Goal: Transaction & Acquisition: Download file/media

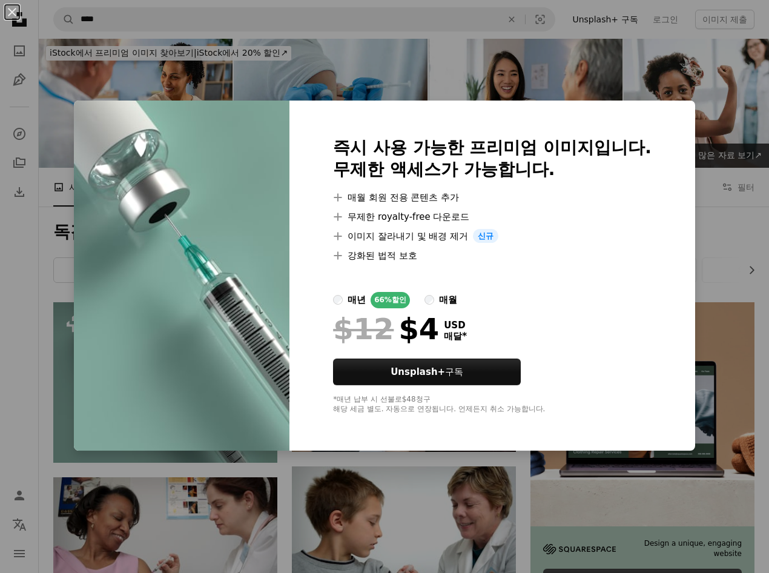
click at [699, 174] on div "An X shape 즉시 사용 가능한 프리미엄 이미지입니다. 무제한 액세스가 가능합니다. A plus sign 매월 회원 전용 콘텐츠 추가 A…" at bounding box center [384, 286] width 769 height 573
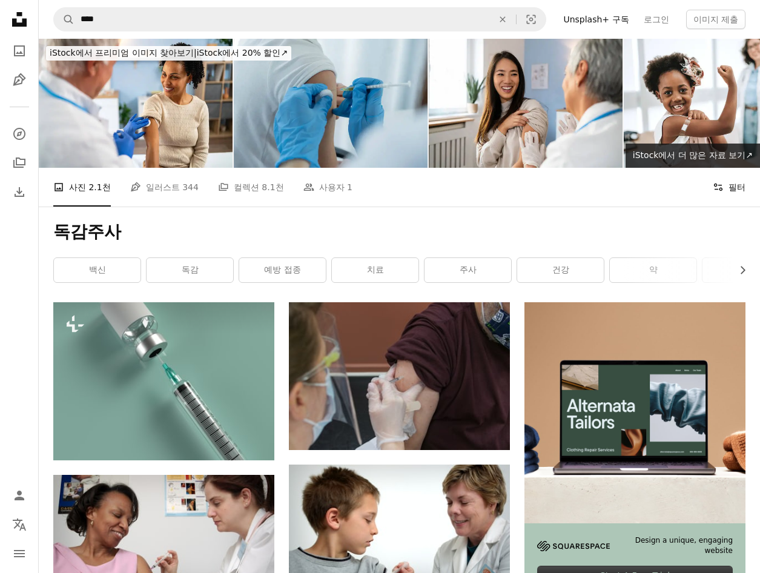
click at [727, 184] on button "Filters 필터" at bounding box center [729, 187] width 33 height 39
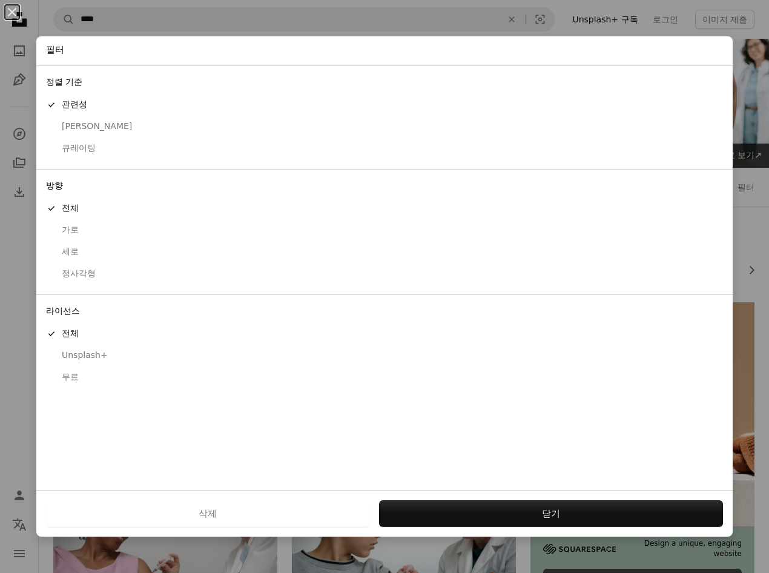
click at [76, 378] on div "무료" at bounding box center [384, 377] width 677 height 12
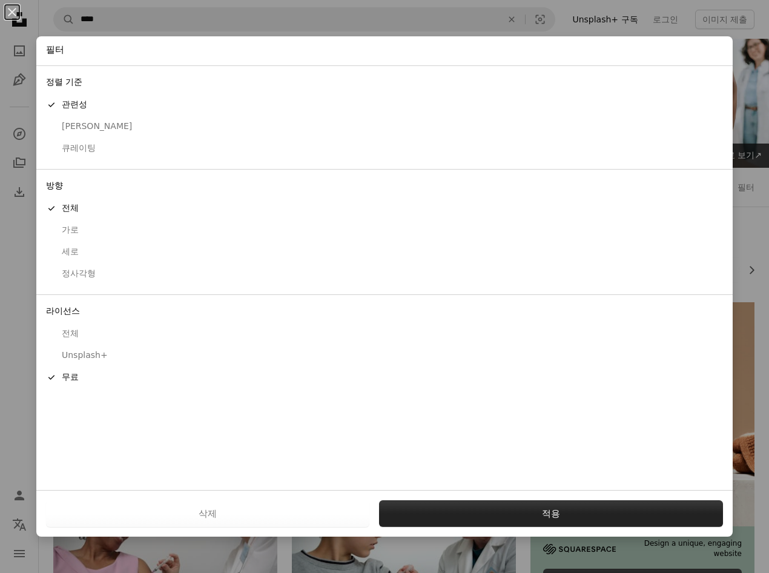
click at [505, 518] on button "적용" at bounding box center [551, 513] width 344 height 27
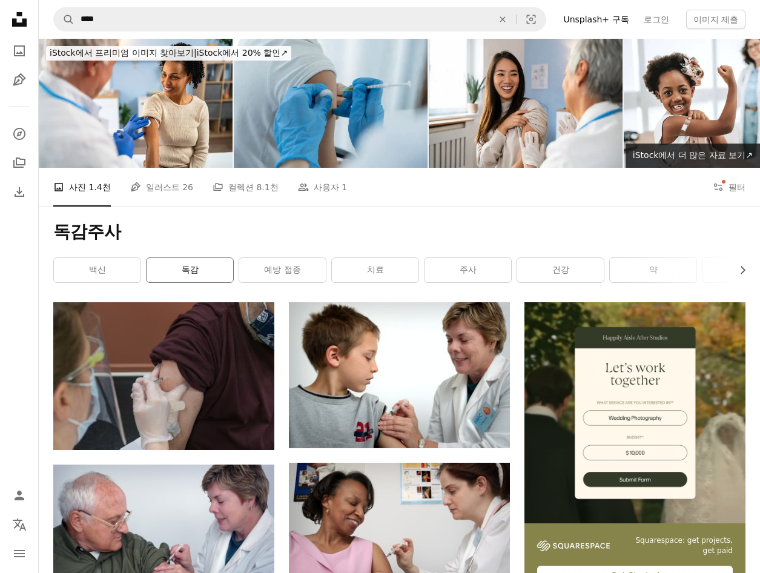
click at [188, 276] on link "독감" at bounding box center [190, 270] width 87 height 24
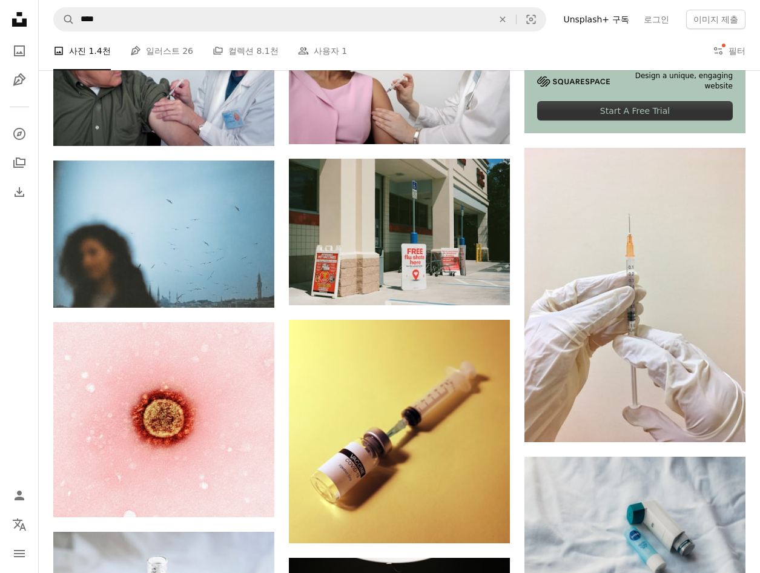
scroll to position [403, 0]
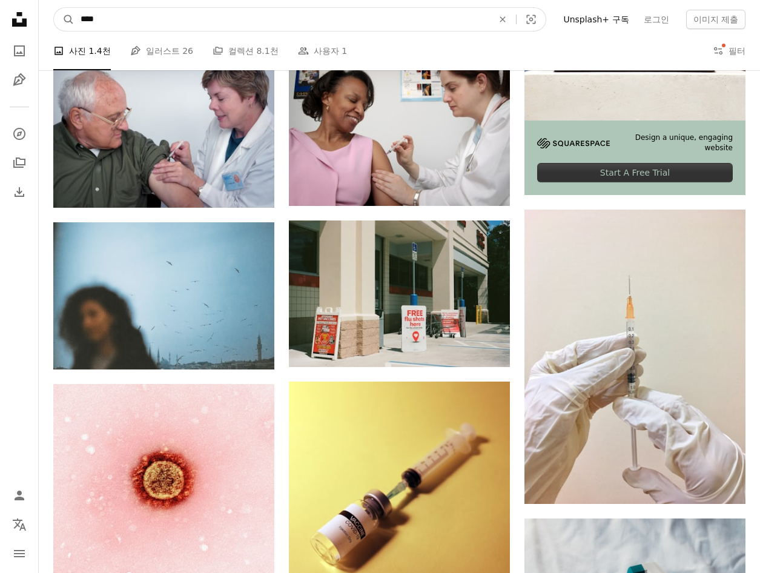
drag, startPoint x: 139, startPoint y: 19, endPoint x: -107, endPoint y: 35, distance: 245.8
type input "**"
click button "A magnifying glass" at bounding box center [64, 19] width 21 height 23
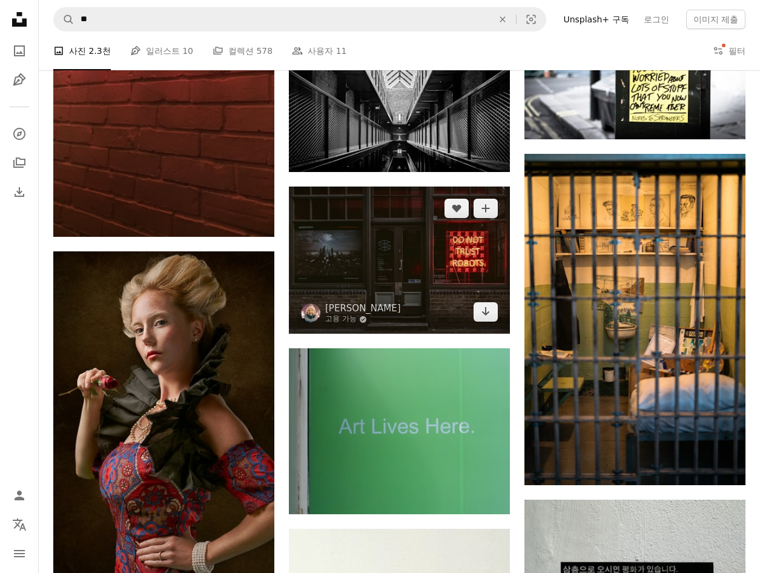
scroll to position [787, 0]
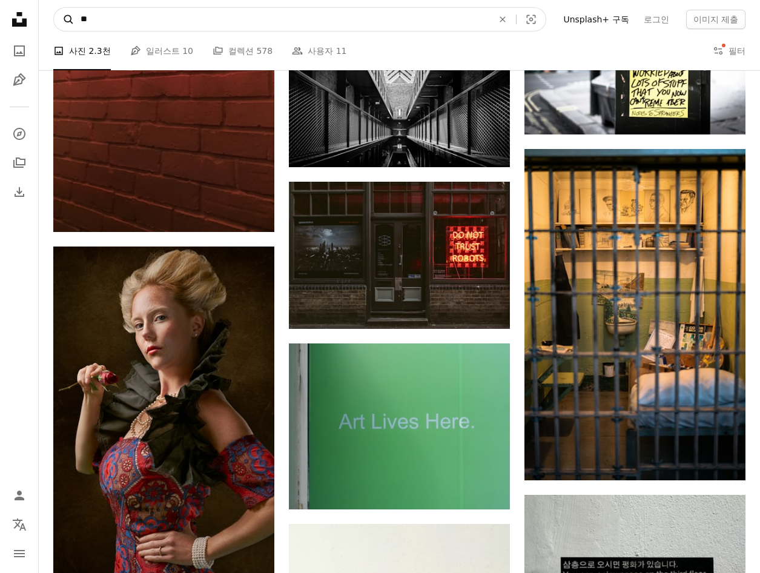
drag, startPoint x: 90, startPoint y: 21, endPoint x: 60, endPoint y: 21, distance: 30.3
click at [65, 21] on form "A magnifying glass ** An X shape Visual search" at bounding box center [299, 19] width 493 height 24
type input "**"
click button "A magnifying glass" at bounding box center [64, 19] width 21 height 23
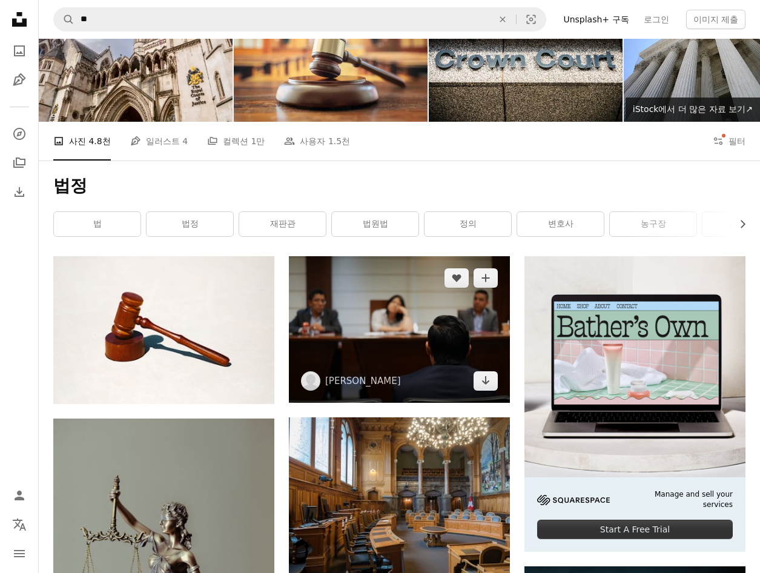
scroll to position [182, 0]
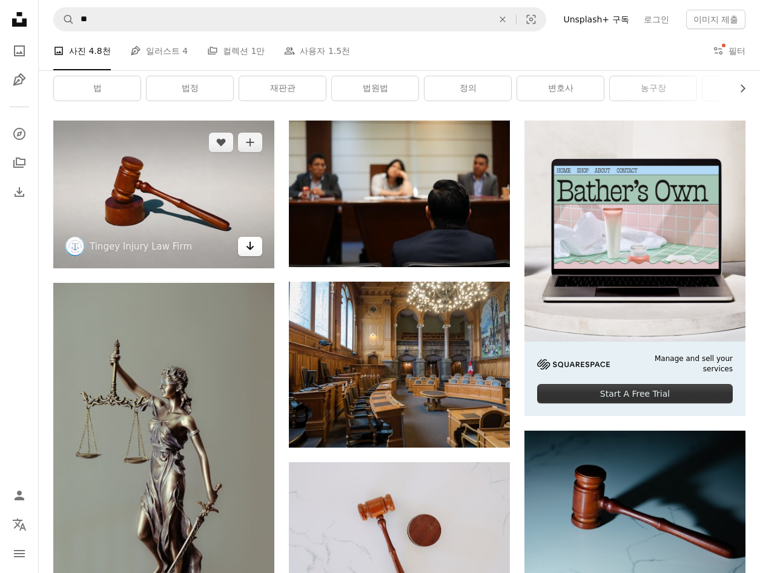
click at [246, 247] on icon "Arrow pointing down" at bounding box center [250, 246] width 10 height 15
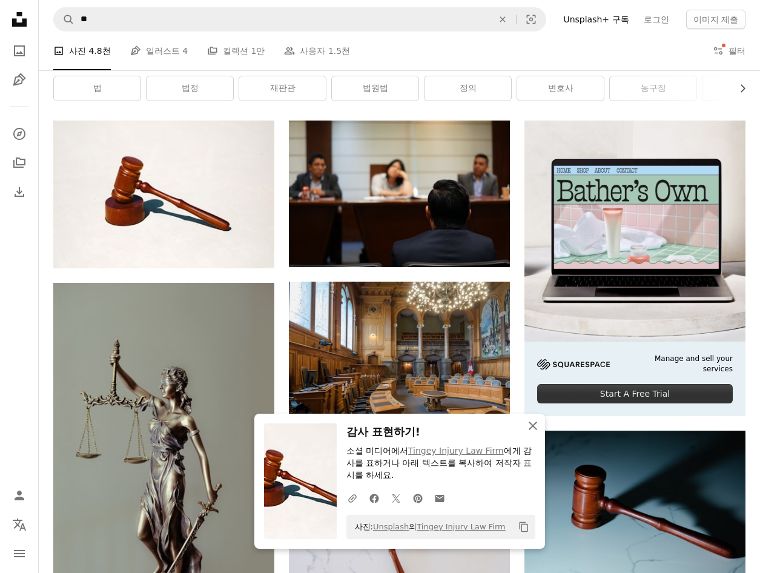
click at [532, 426] on icon "button" at bounding box center [533, 426] width 8 height 8
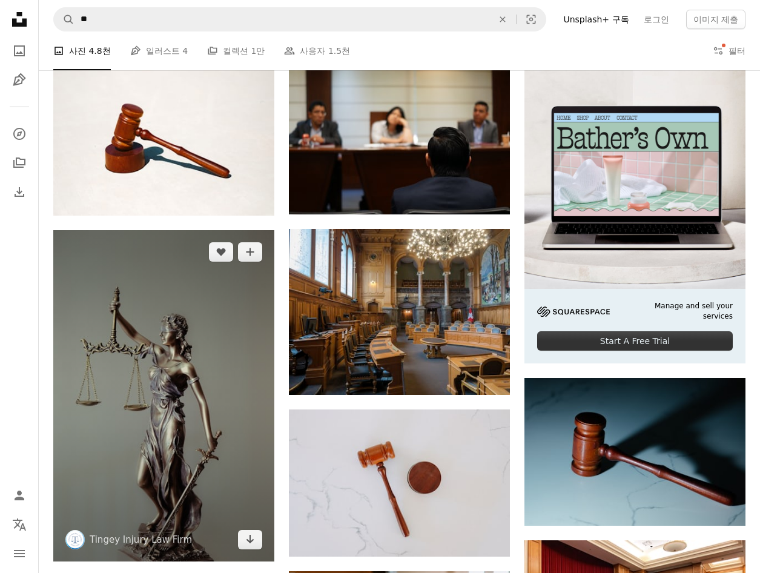
scroll to position [303, 0]
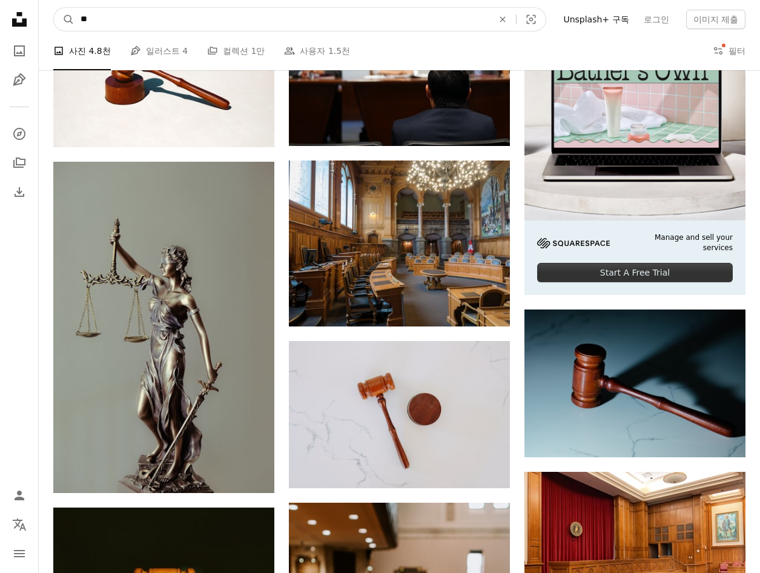
drag, startPoint x: 157, startPoint y: 24, endPoint x: -96, endPoint y: 33, distance: 253.9
type input "****"
click button "A magnifying glass" at bounding box center [64, 19] width 21 height 23
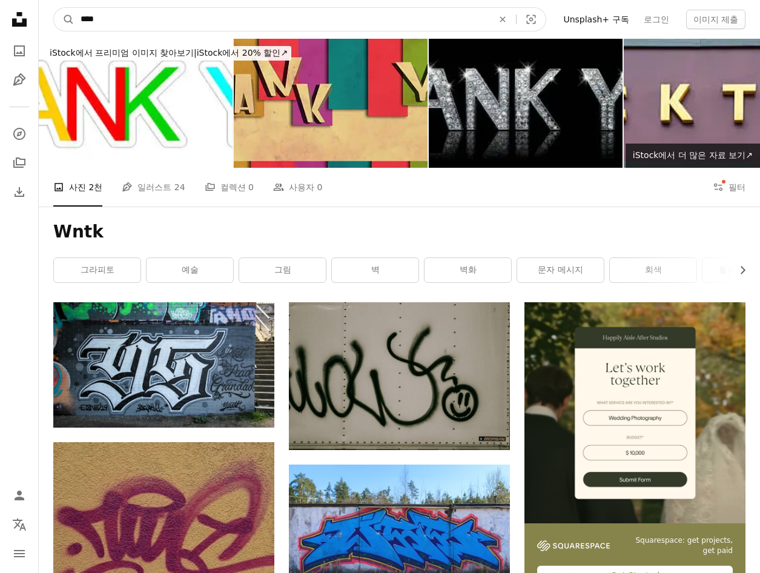
drag, startPoint x: 127, startPoint y: 21, endPoint x: -68, endPoint y: 26, distance: 195.1
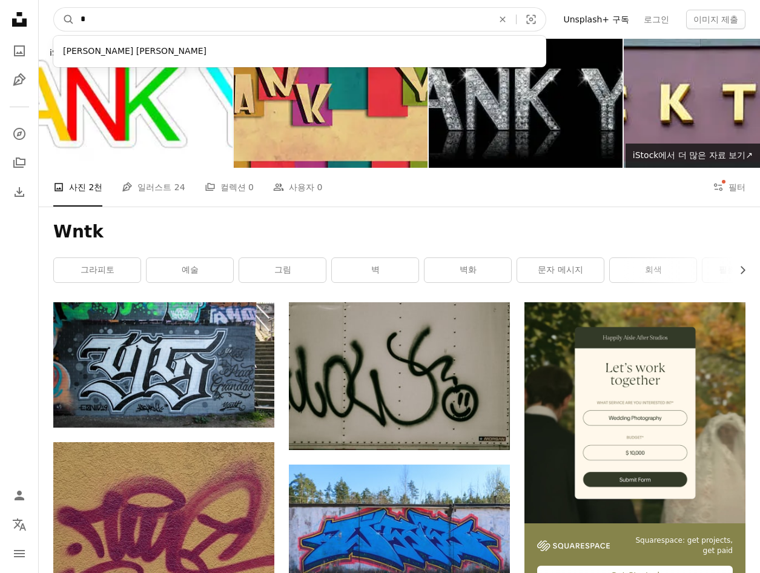
type input "**"
click button "A magnifying glass" at bounding box center [64, 19] width 21 height 23
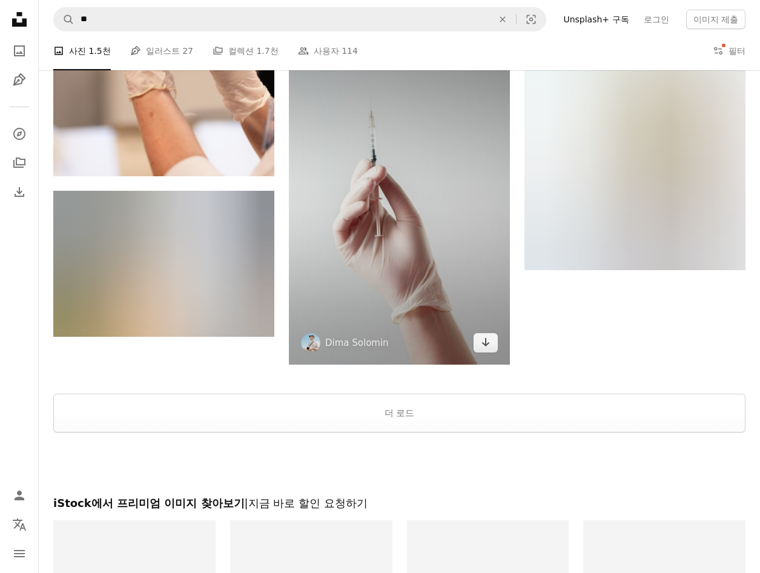
scroll to position [1514, 0]
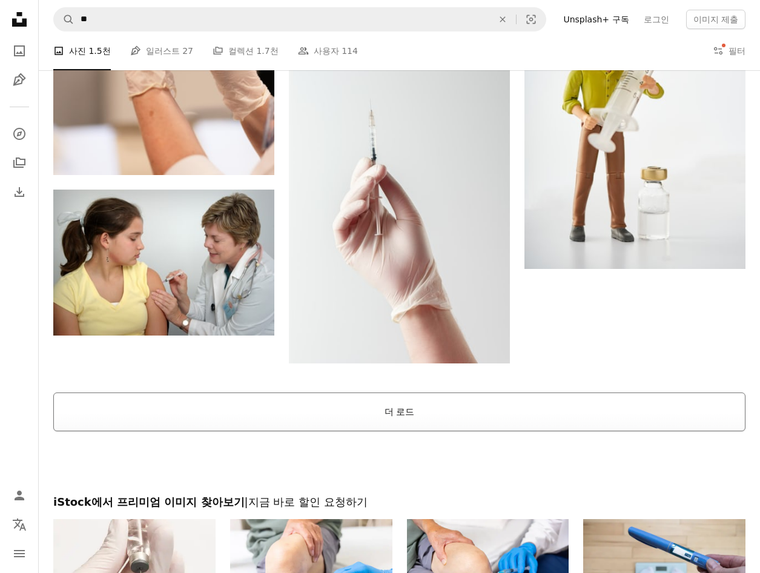
click at [409, 412] on button "더 로드" at bounding box center [399, 411] width 692 height 39
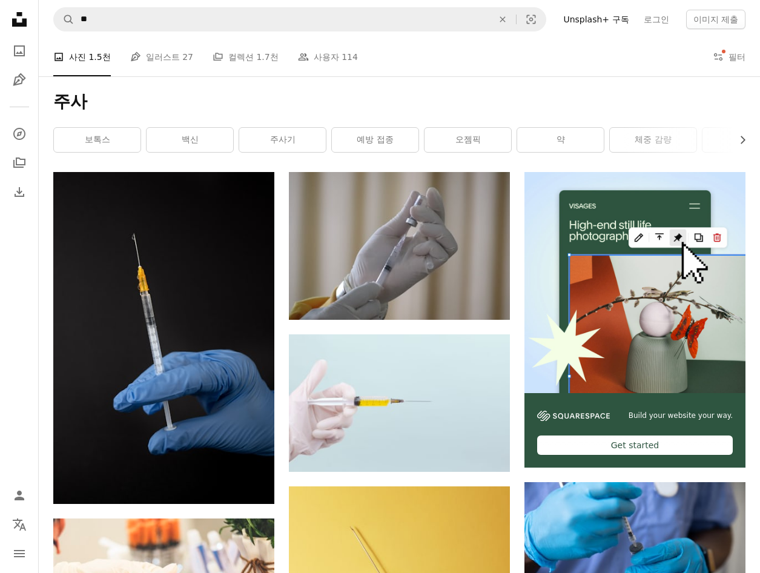
scroll to position [0, 0]
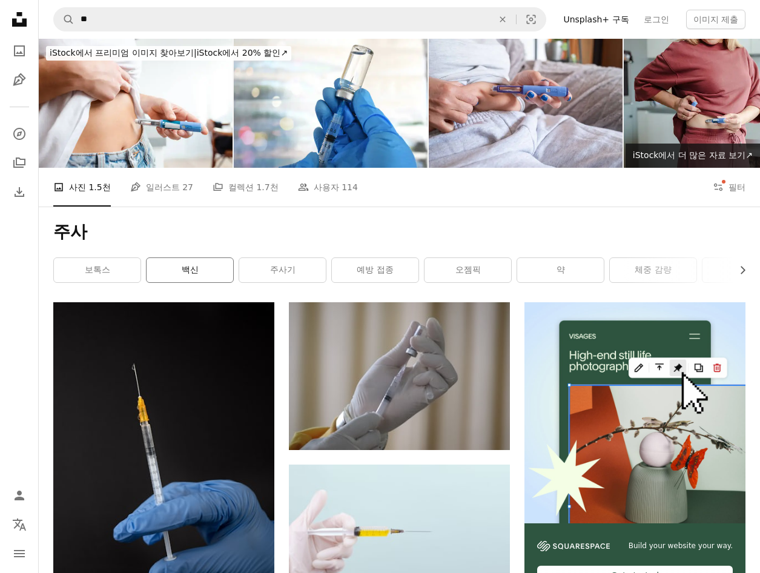
click at [181, 271] on link "백신" at bounding box center [190, 270] width 87 height 24
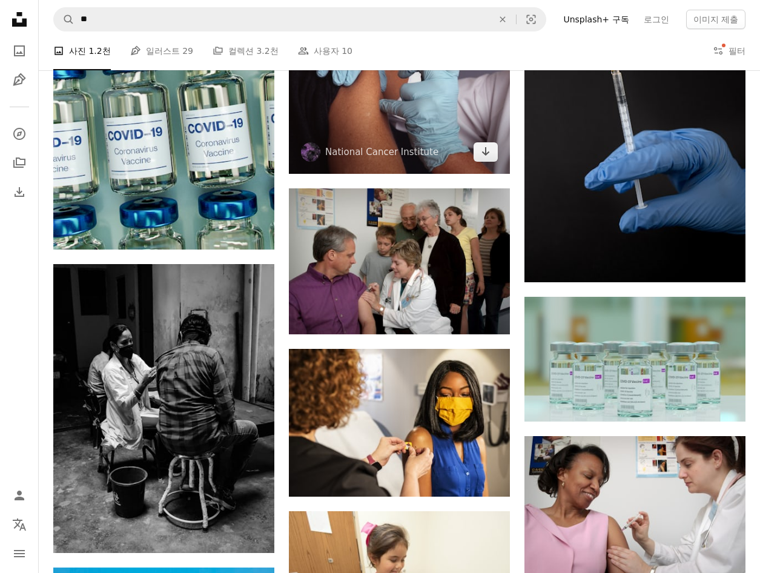
scroll to position [1332, 0]
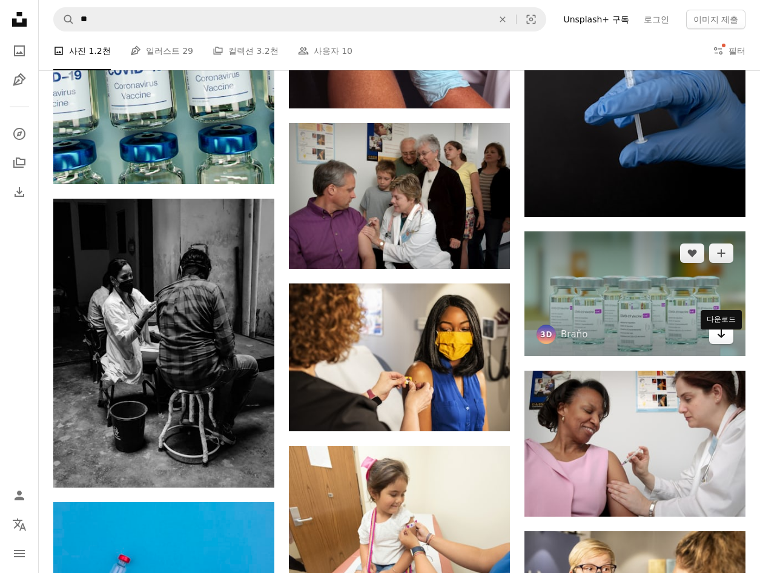
click at [726, 344] on link "Arrow pointing down" at bounding box center [721, 334] width 24 height 19
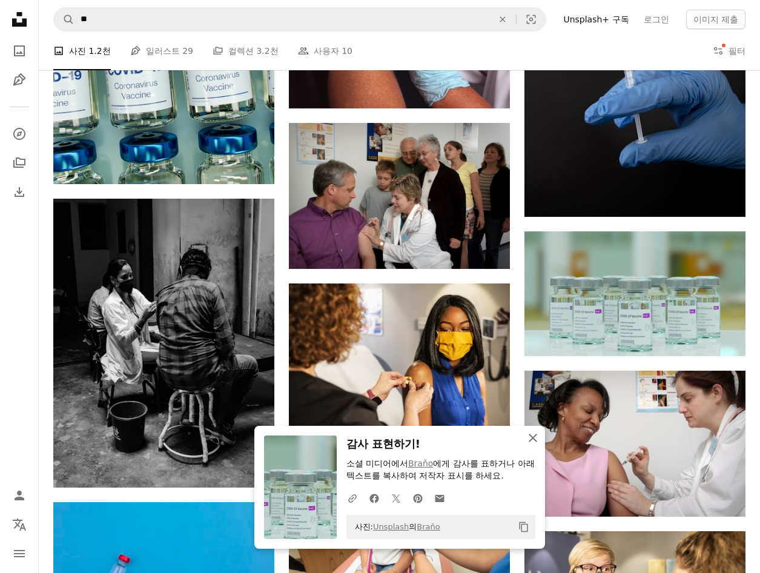
click at [529, 440] on icon "button" at bounding box center [533, 438] width 8 height 8
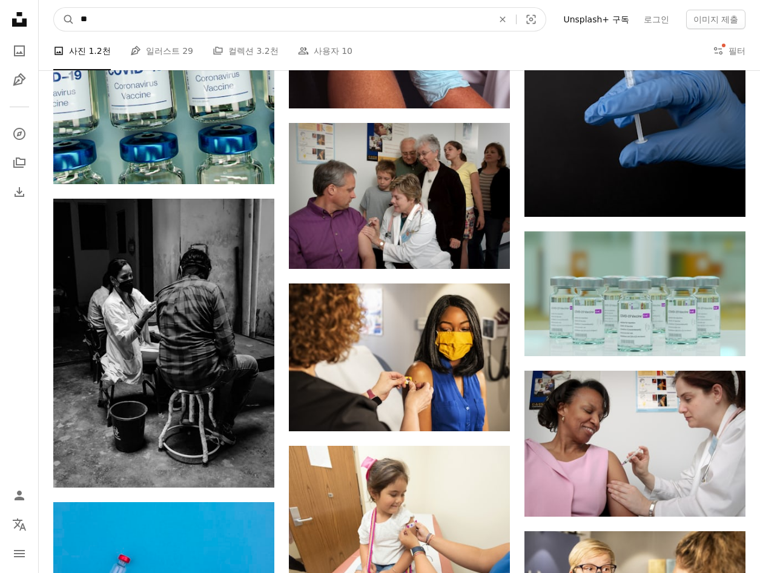
drag, startPoint x: 306, startPoint y: 8, endPoint x: 104, endPoint y: 15, distance: 202.4
click at [121, 15] on input "**" at bounding box center [281, 19] width 415 height 23
drag, startPoint x: 128, startPoint y: 13, endPoint x: 8, endPoint y: 9, distance: 120.0
click at [8, 9] on div "Unsplash logo Unsplash 홈 A photo Pen Tool A compass A stack of folders Download…" at bounding box center [380, 370] width 760 height 3405
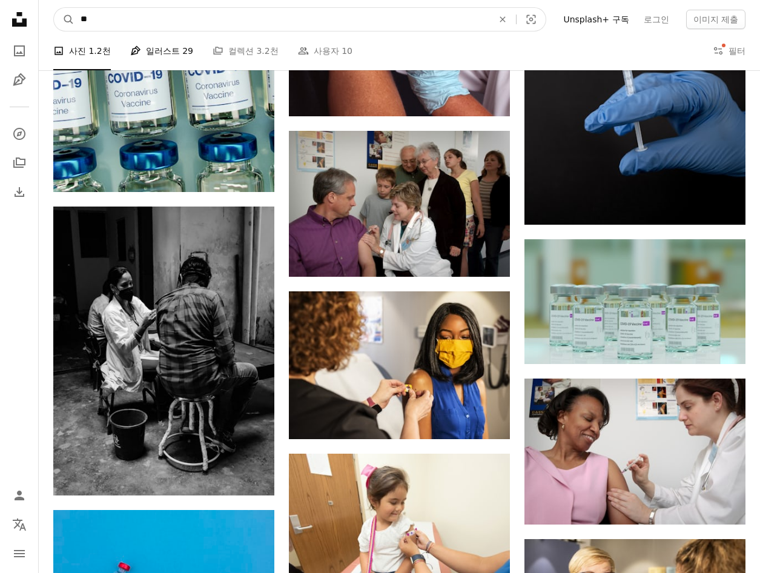
type input "**"
click button "A magnifying glass" at bounding box center [64, 19] width 21 height 23
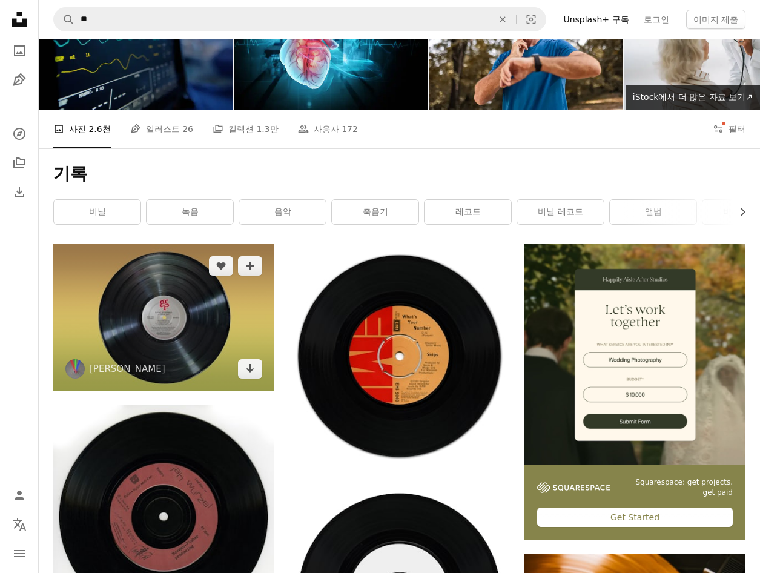
scroll to position [121, 0]
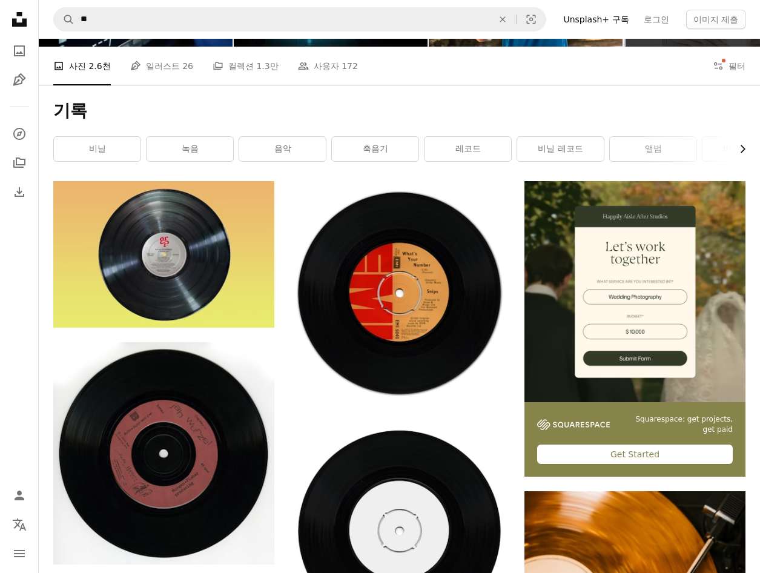
click at [742, 152] on icon "button" at bounding box center [743, 149] width 5 height 8
click at [506, 154] on link "쓰다" at bounding box center [516, 149] width 87 height 24
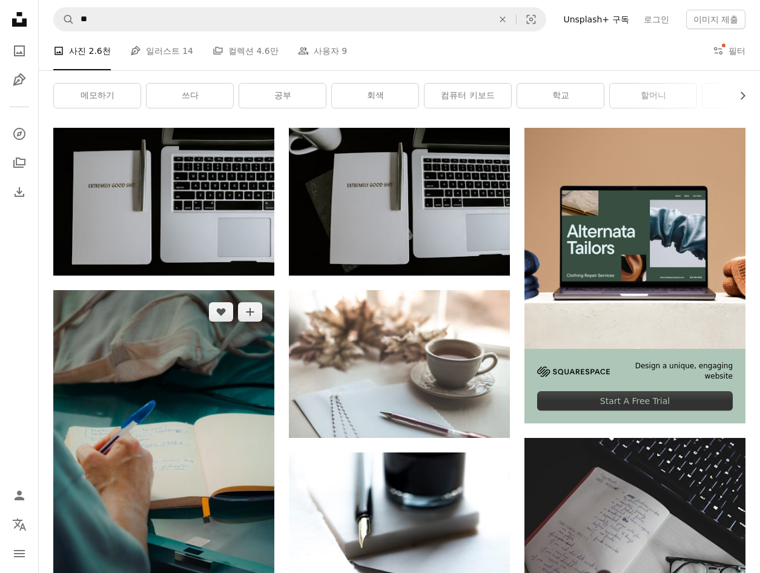
scroll to position [182, 0]
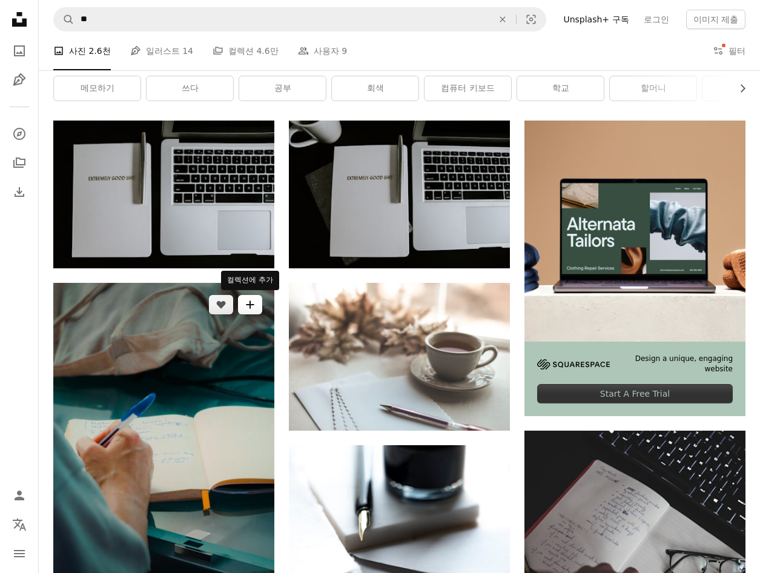
click at [254, 312] on button "A plus sign" at bounding box center [250, 304] width 24 height 19
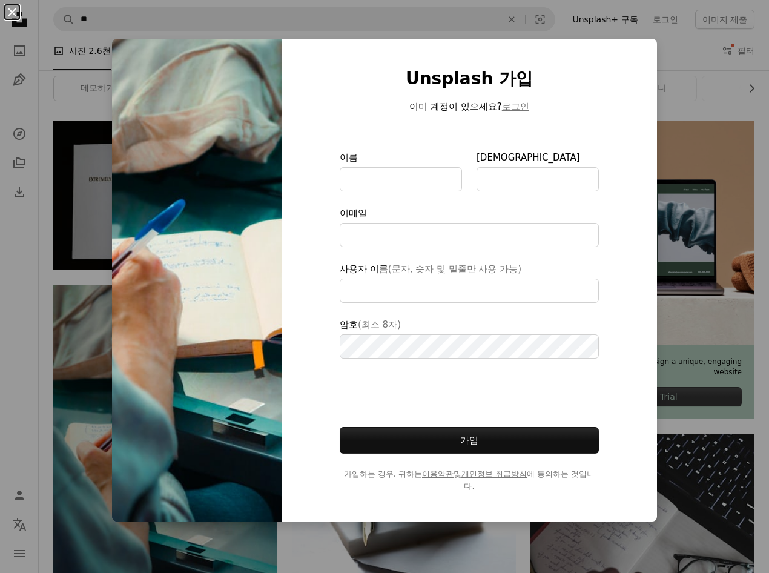
click at [14, 16] on button "An X shape" at bounding box center [12, 12] width 15 height 15
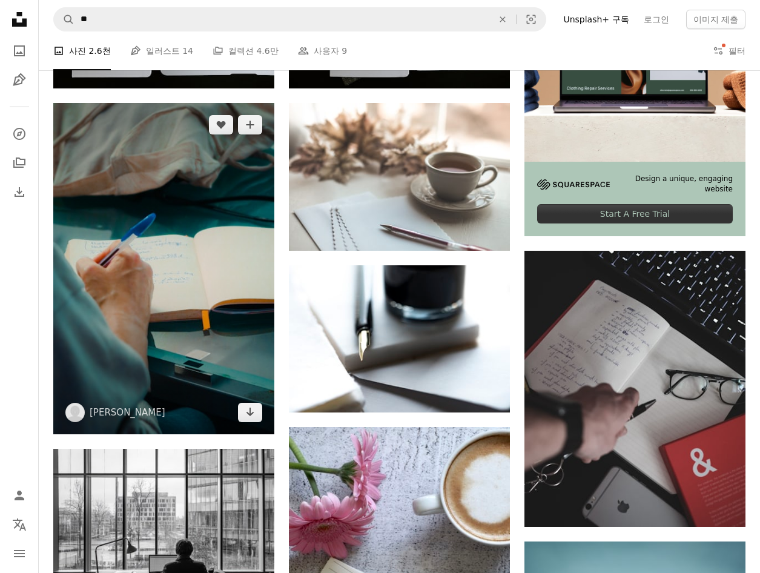
scroll to position [363, 0]
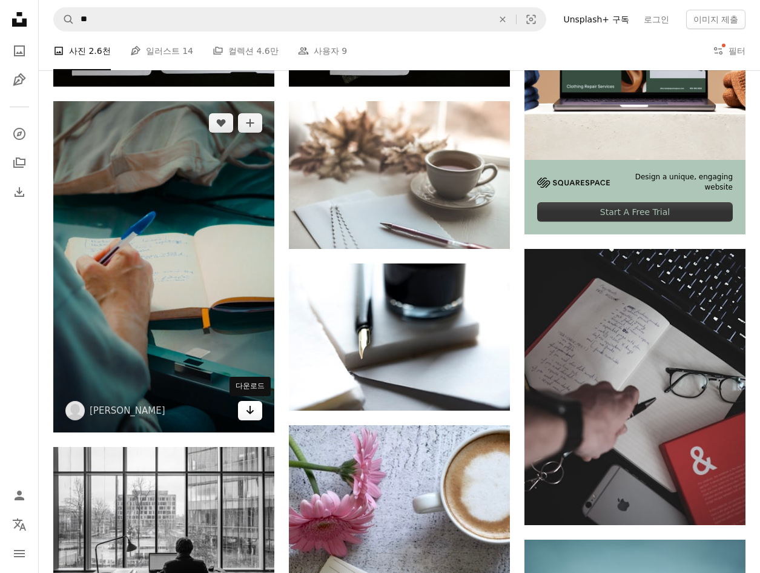
click at [251, 412] on icon "다운로드" at bounding box center [250, 410] width 8 height 8
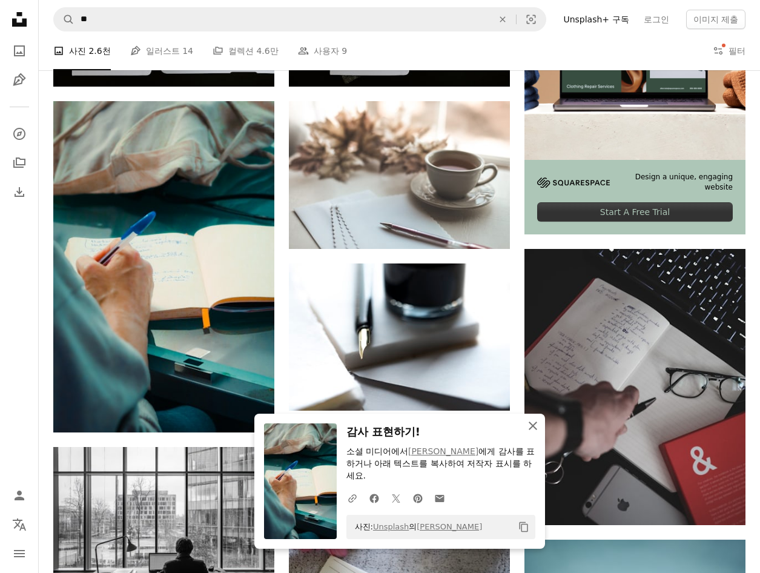
click at [532, 420] on icon "An X shape" at bounding box center [533, 425] width 15 height 15
